Goal: Find specific page/section: Find specific page/section

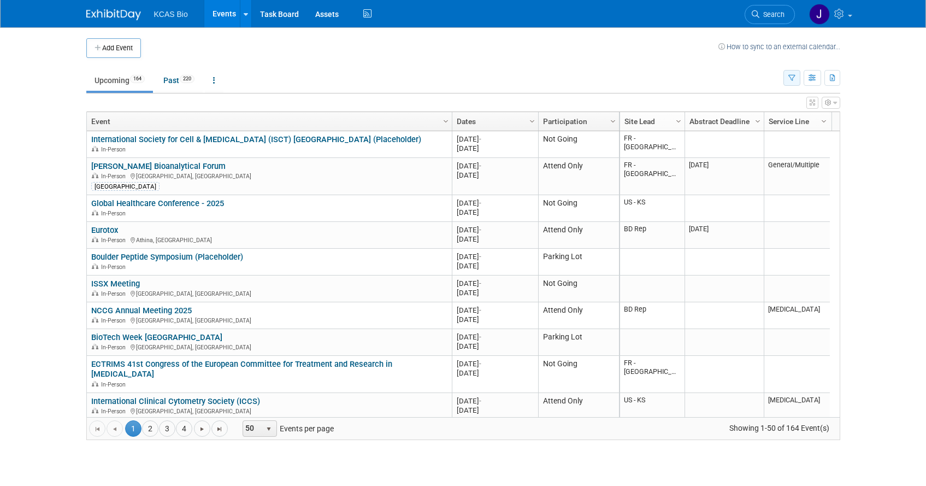
click at [794, 75] on icon "button" at bounding box center [792, 78] width 7 height 7
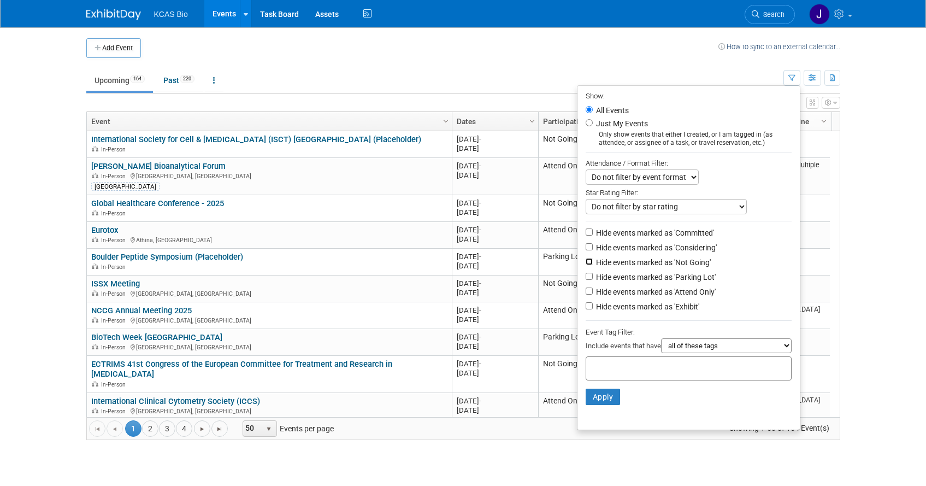
click at [586, 265] on input "Hide events marked as 'Not Going'" at bounding box center [589, 261] width 7 height 7
checkbox input "true"
click at [586, 280] on input "Hide events marked as 'Parking Lot'" at bounding box center [589, 276] width 7 height 7
checkbox input "true"
click at [601, 399] on button "Apply" at bounding box center [603, 397] width 35 height 16
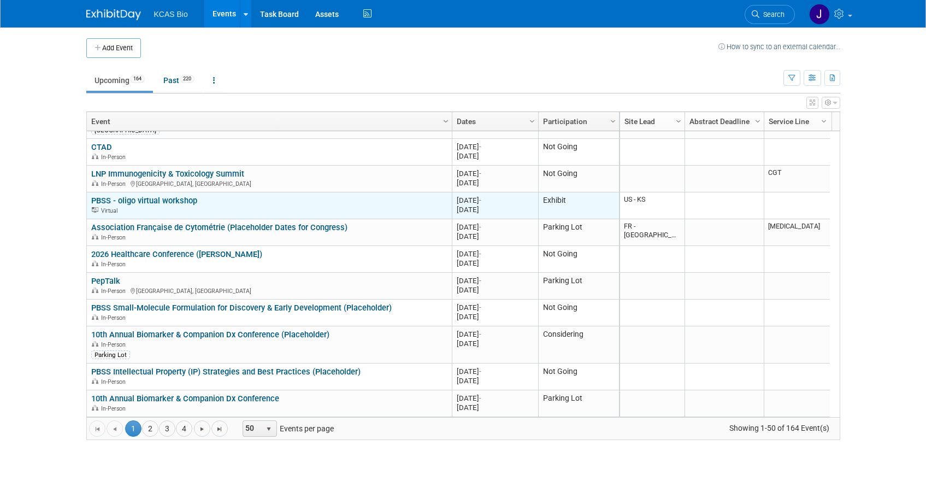
scroll to position [1047, 0]
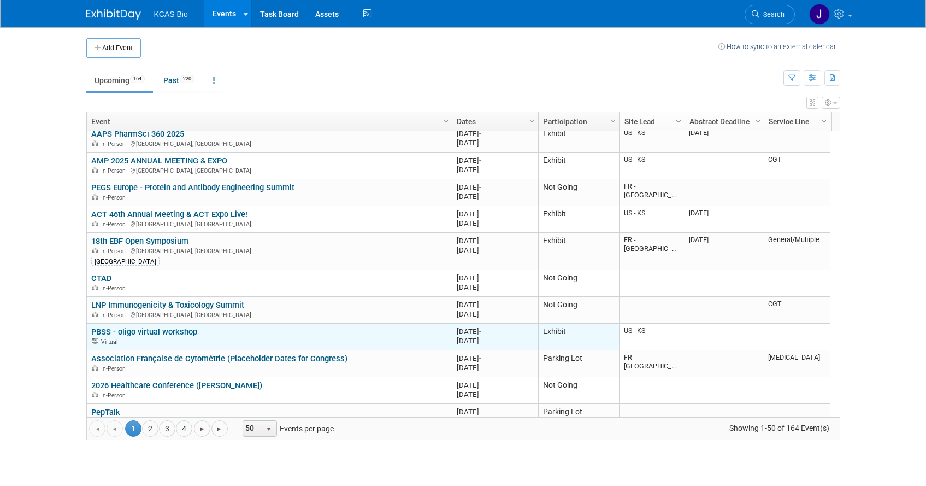
click at [140, 332] on link "PBSS - oligo virtual workshop" at bounding box center [144, 332] width 106 height 10
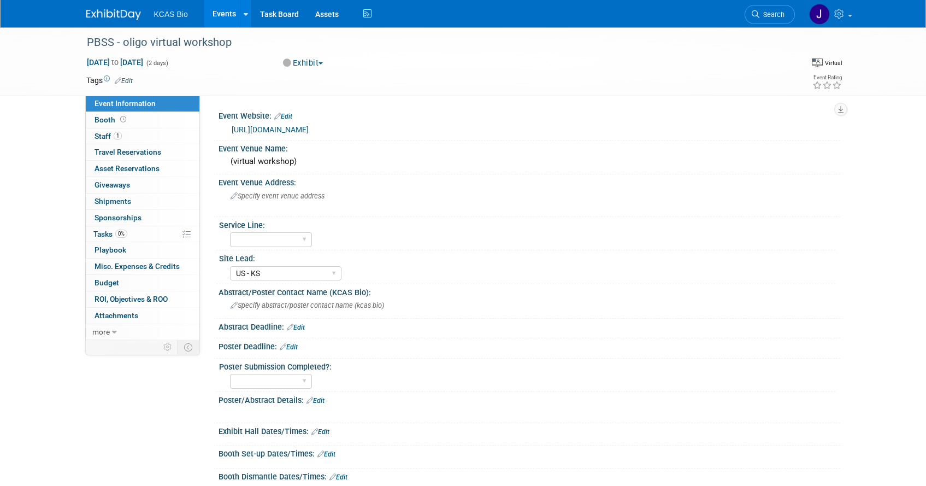
select select "US - KS"
click at [112, 121] on span "Booth" at bounding box center [112, 119] width 34 height 9
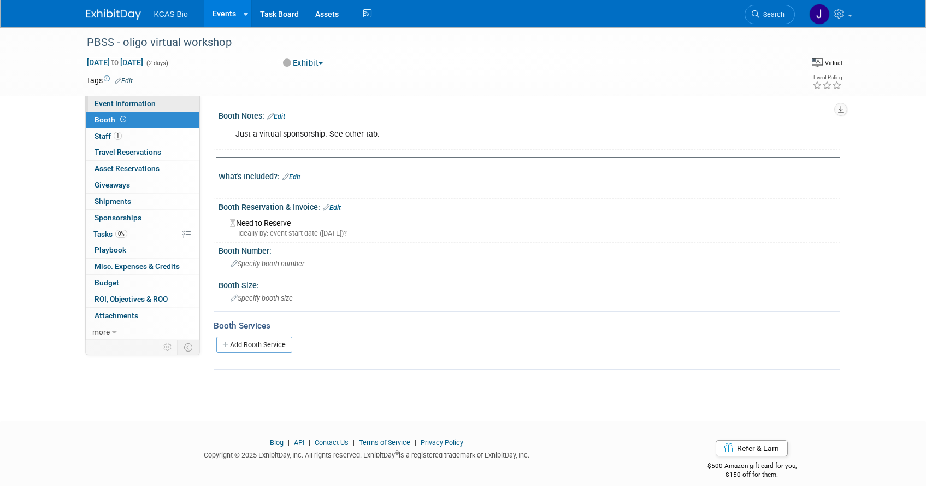
click at [108, 101] on span "Event Information" at bounding box center [125, 103] width 61 height 9
select select "US - KS"
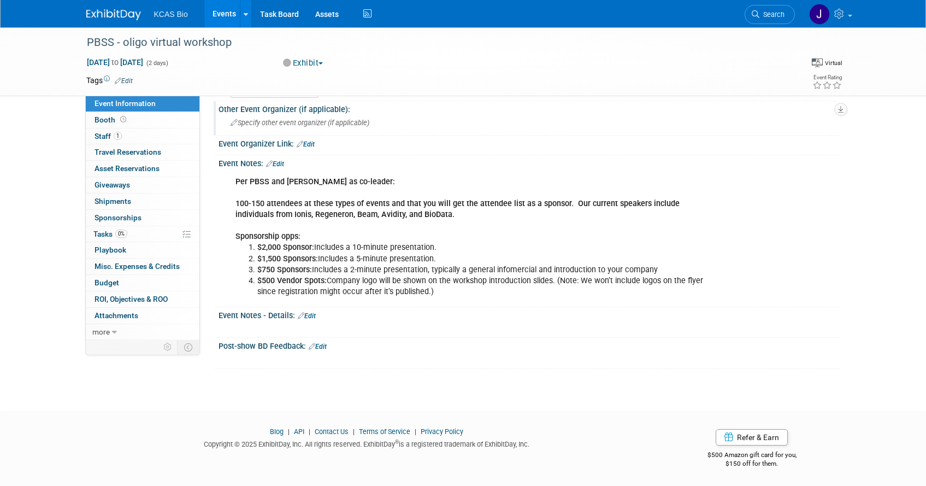
scroll to position [466, 0]
click at [118, 136] on span "1" at bounding box center [118, 136] width 8 height 8
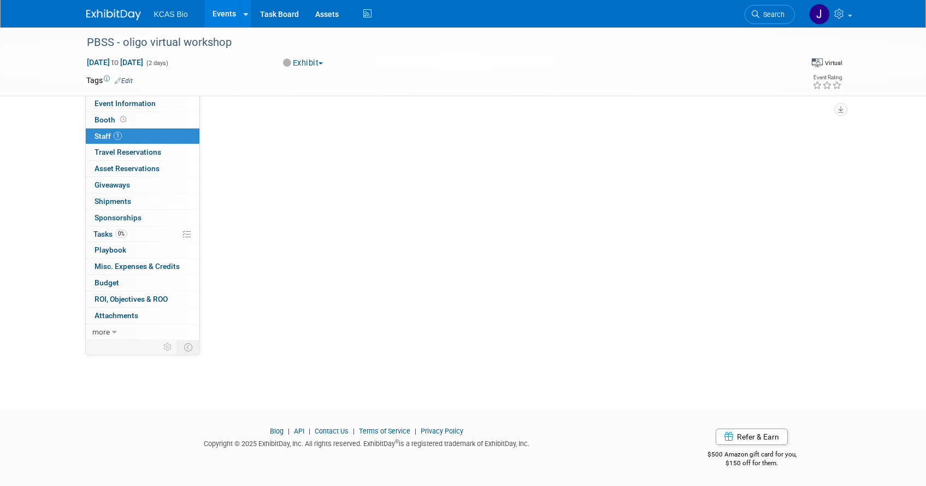
scroll to position [0, 0]
